Goal: Task Accomplishment & Management: Complete application form

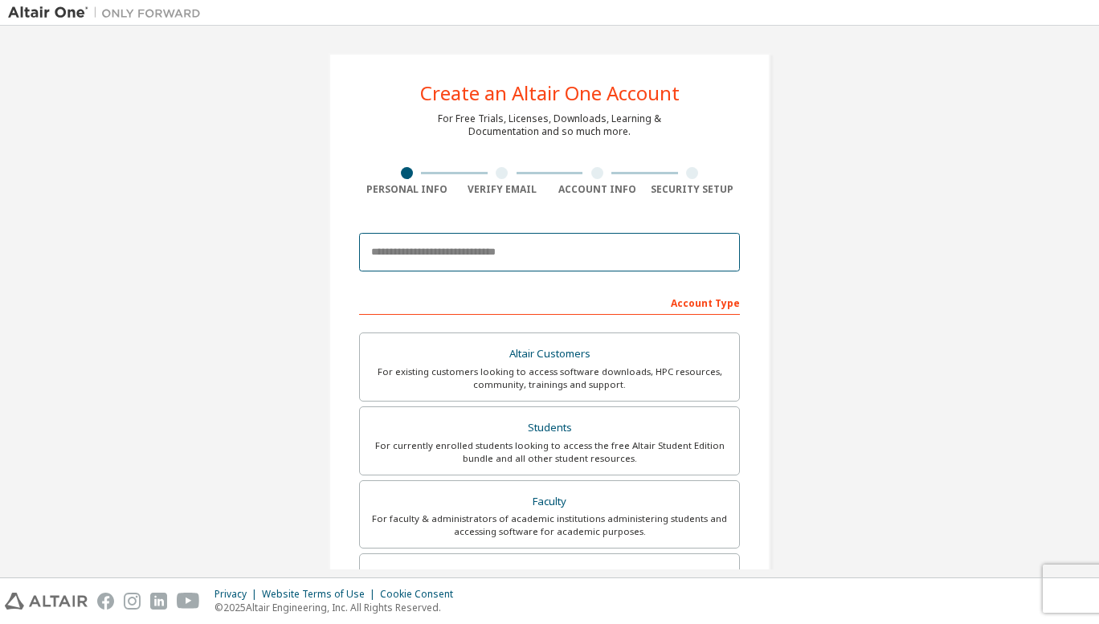
click at [505, 237] on input "email" at bounding box center [549, 252] width 381 height 39
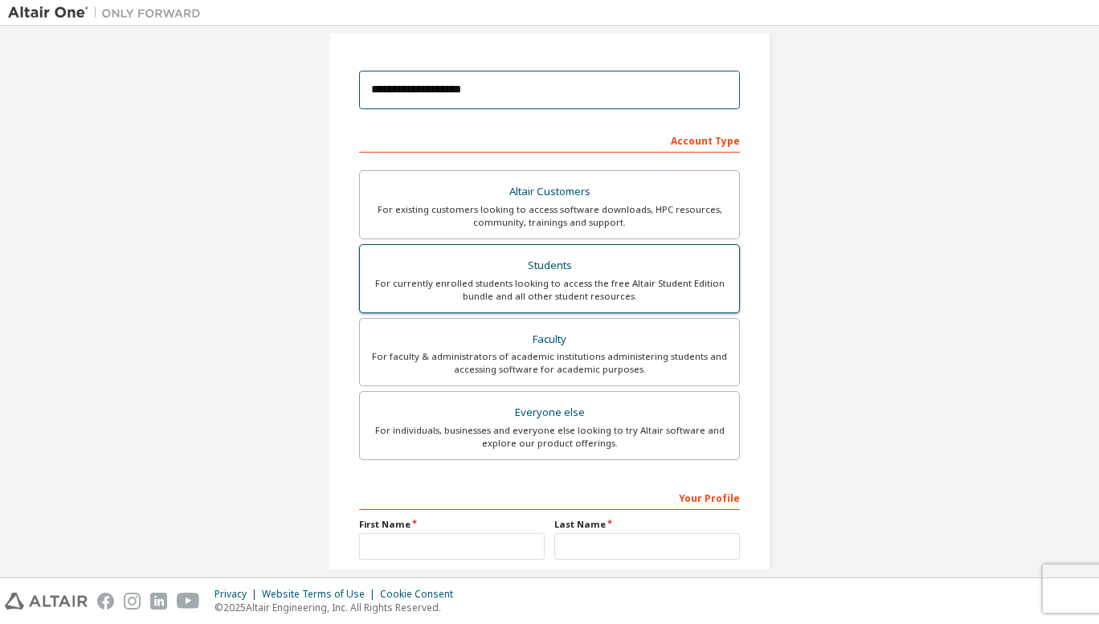
scroll to position [163, 0]
type input "**********"
click at [665, 282] on div "For currently enrolled students looking to access the free Altair Student Editi…" at bounding box center [550, 289] width 360 height 26
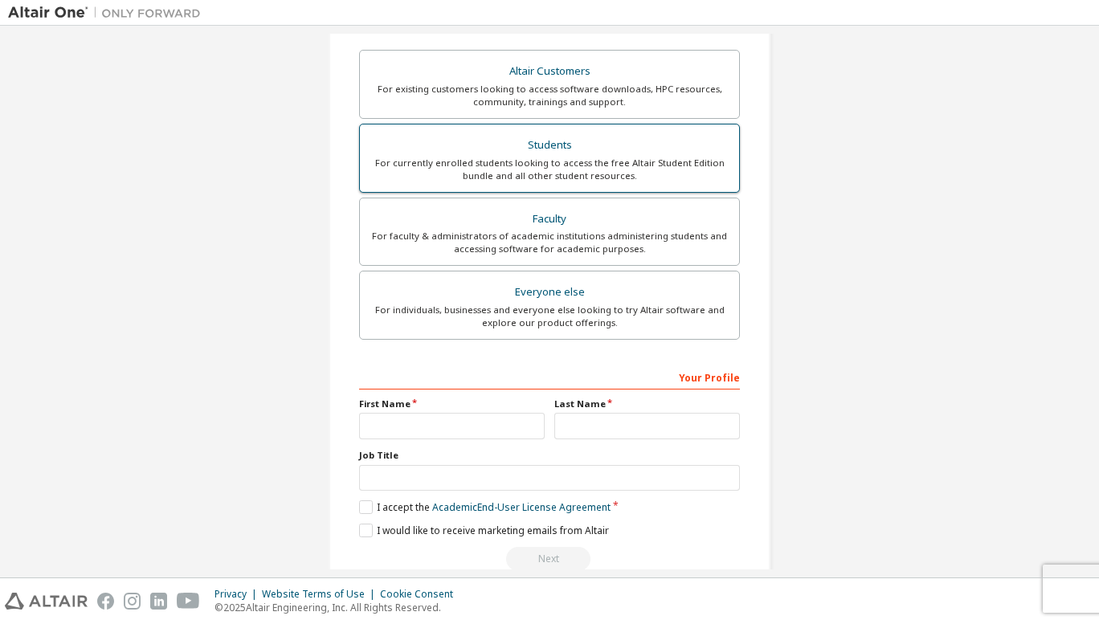
scroll to position [284, 0]
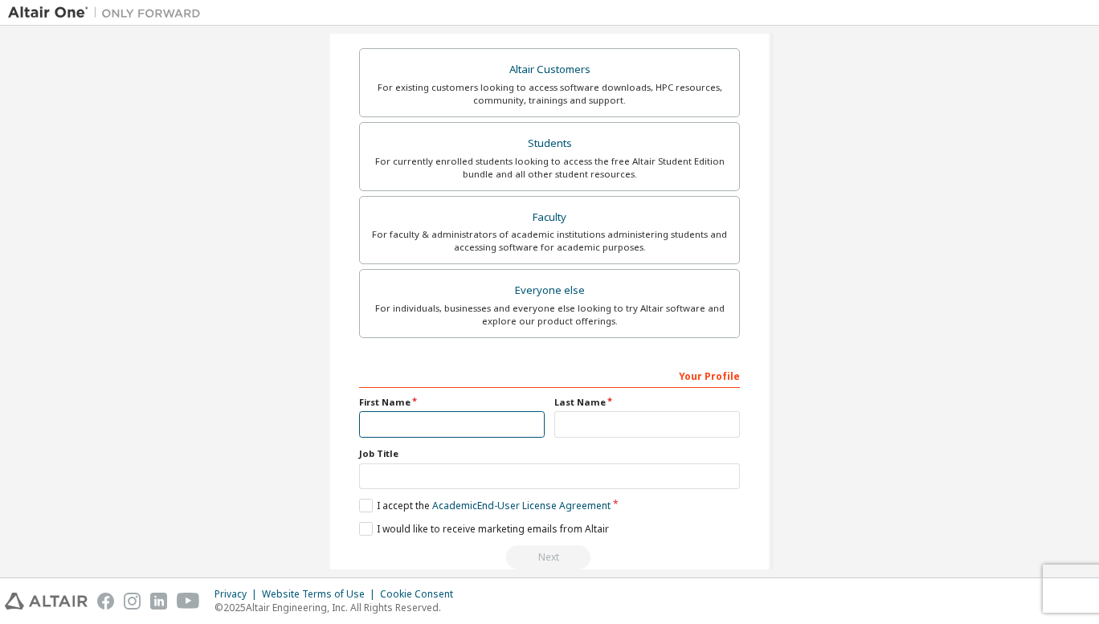
click at [498, 424] on input "text" at bounding box center [452, 424] width 186 height 27
type input "*******"
type input "*********"
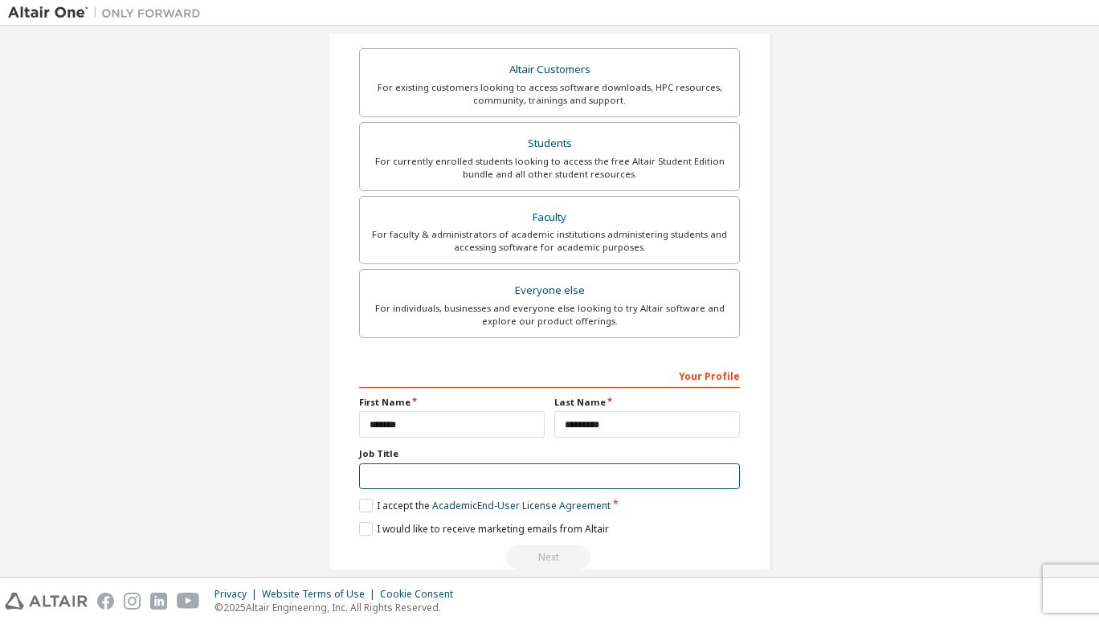
click at [469, 475] on input "text" at bounding box center [549, 477] width 381 height 27
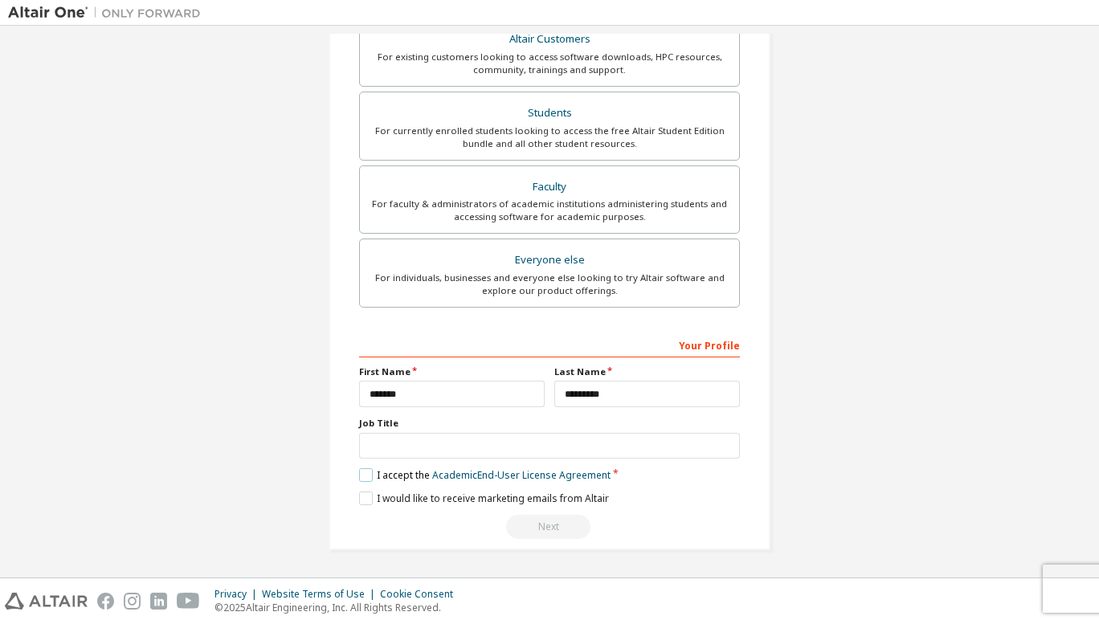
click at [366, 480] on label "I accept the Academic End-User License Agreement" at bounding box center [485, 476] width 252 height 14
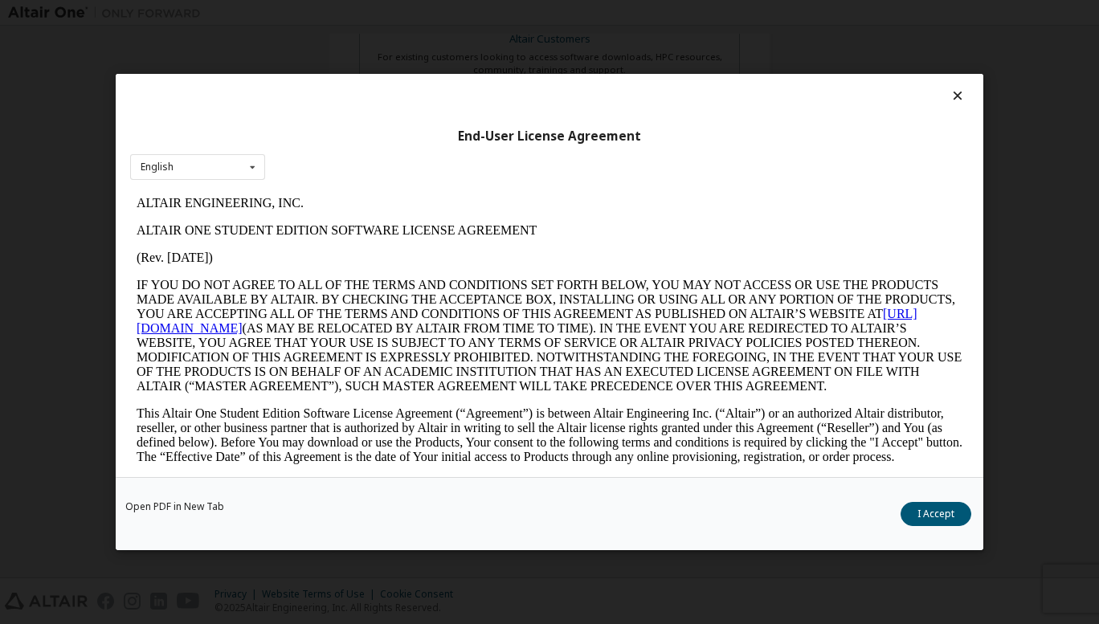
scroll to position [0, 0]
click at [942, 518] on button "I Accept" at bounding box center [936, 514] width 71 height 24
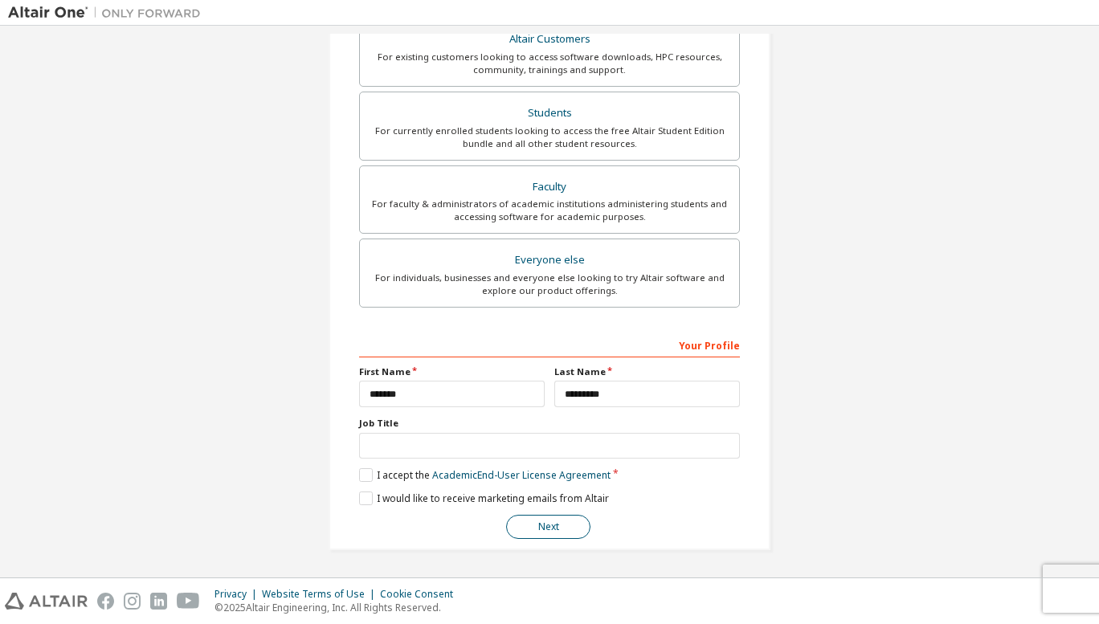
click at [564, 526] on button "Next" at bounding box center [548, 527] width 84 height 24
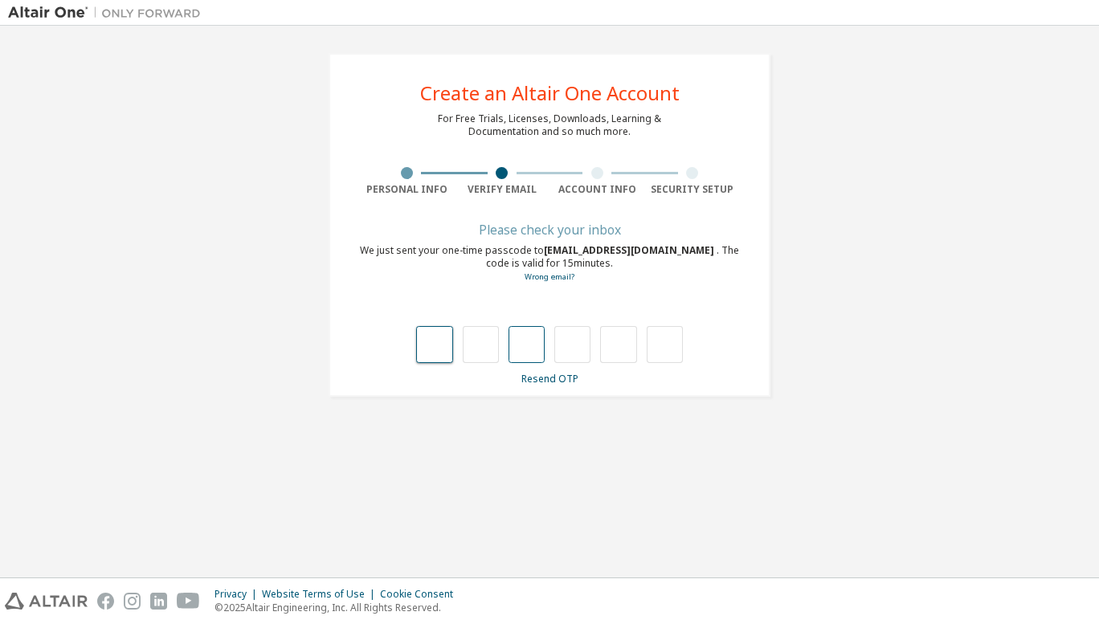
type input "*"
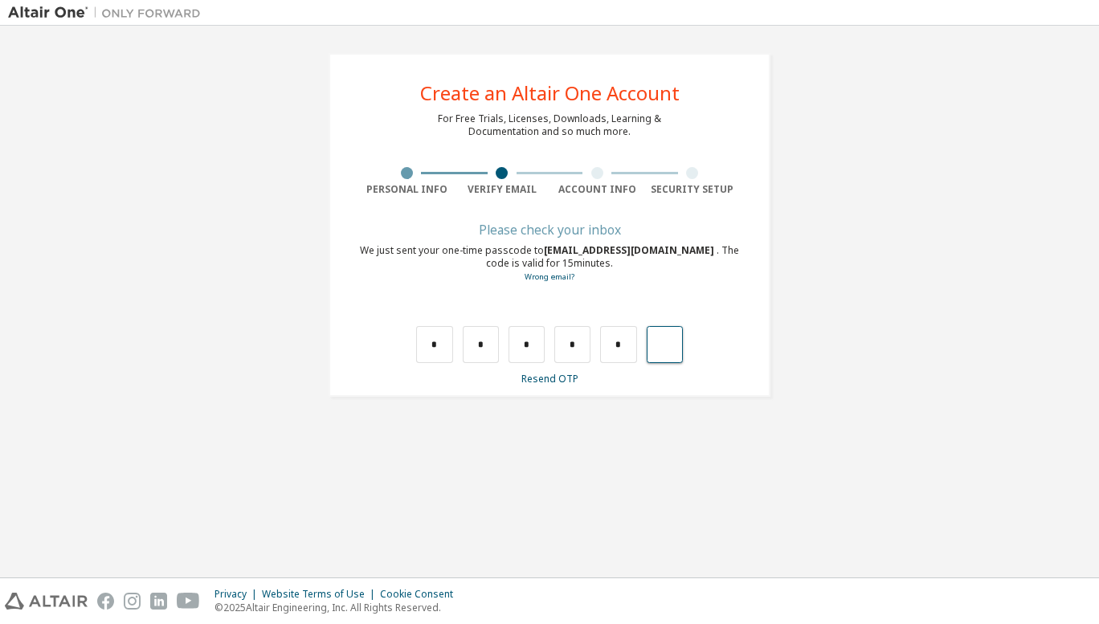
type input "*"
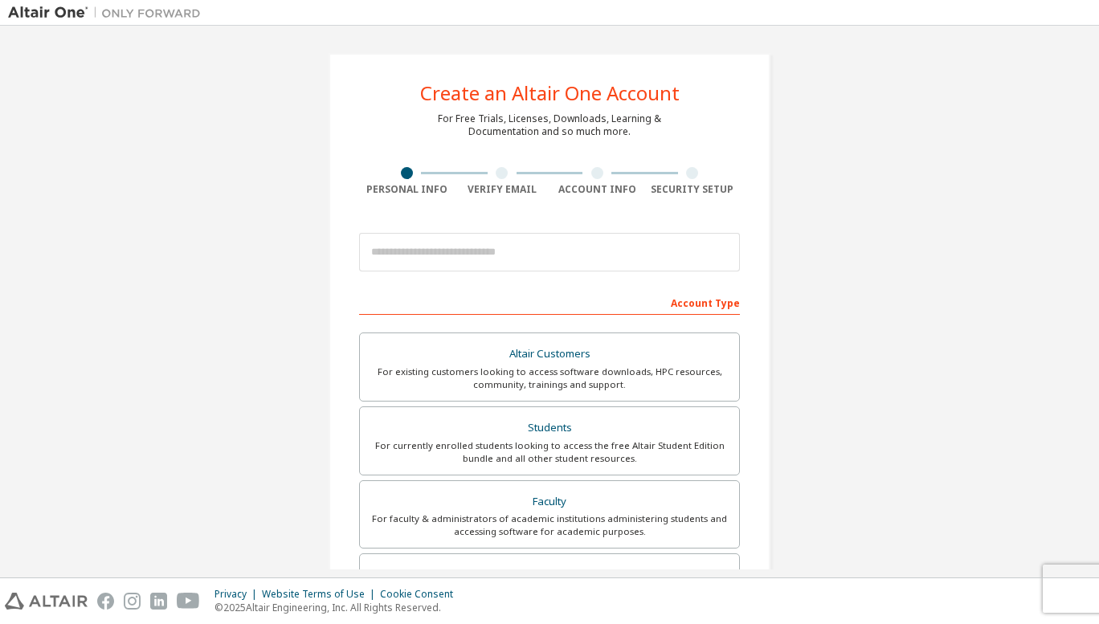
scroll to position [315, 0]
